Goal: Navigation & Orientation: Find specific page/section

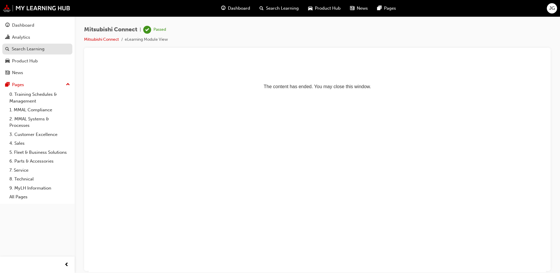
drag, startPoint x: 26, startPoint y: 24, endPoint x: 47, endPoint y: 46, distance: 30.7
click at [26, 24] on div "Dashboard" at bounding box center [23, 25] width 22 height 7
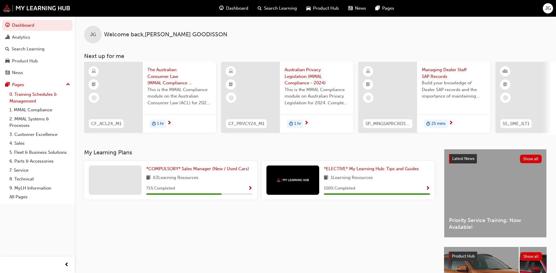
click at [23, 93] on link "0. Training Schedules & Management" at bounding box center [39, 98] width 65 height 16
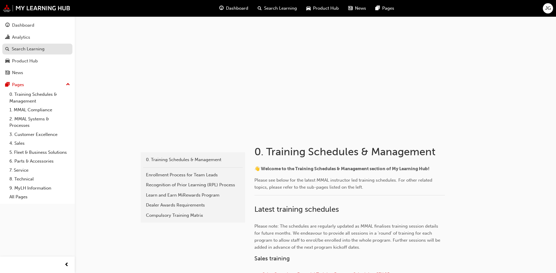
click at [17, 48] on div "Search Learning" at bounding box center [28, 49] width 33 height 7
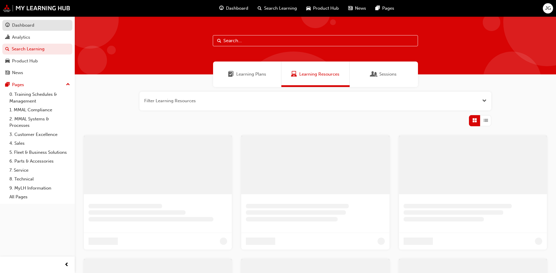
click at [34, 27] on div "Dashboard" at bounding box center [37, 25] width 64 height 7
